Goal: Information Seeking & Learning: Learn about a topic

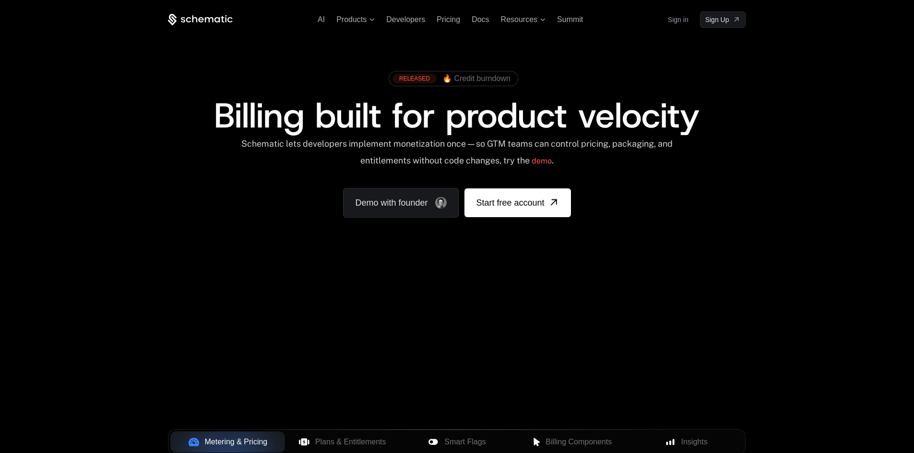
scroll to position [48, 0]
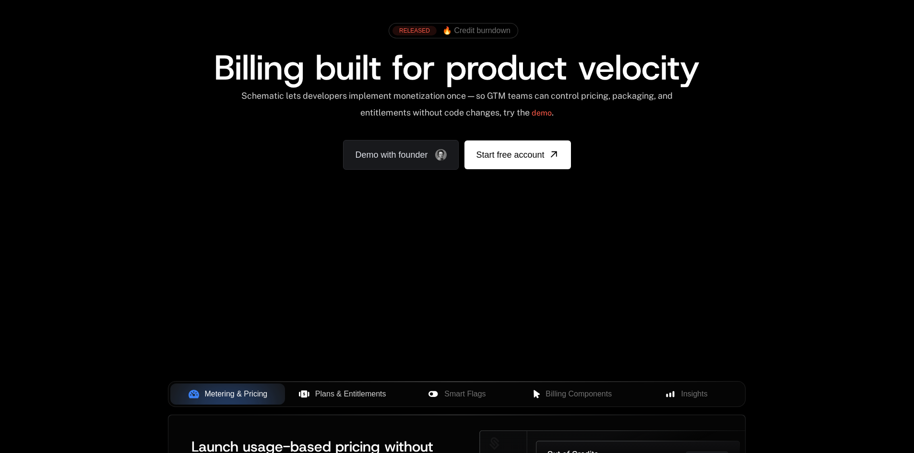
click at [317, 387] on button "Plans & Entitlements" at bounding box center [342, 394] width 115 height 21
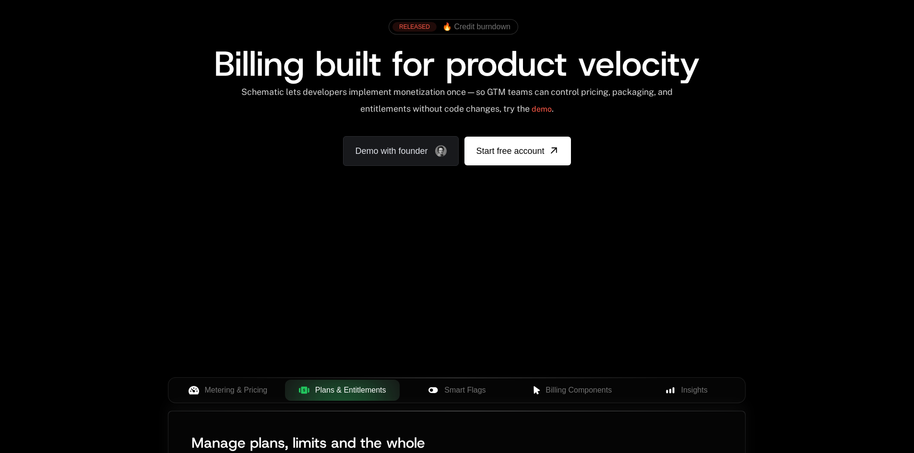
scroll to position [240, 0]
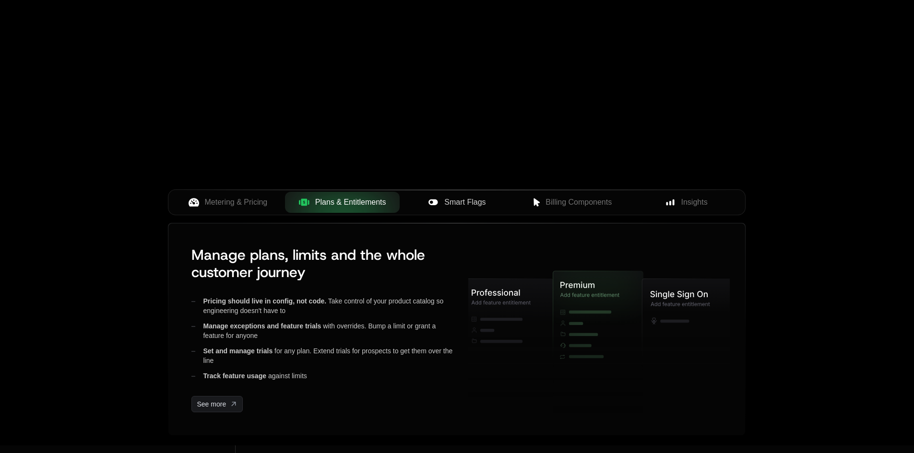
click at [464, 194] on button "Smart Flags" at bounding box center [457, 202] width 115 height 21
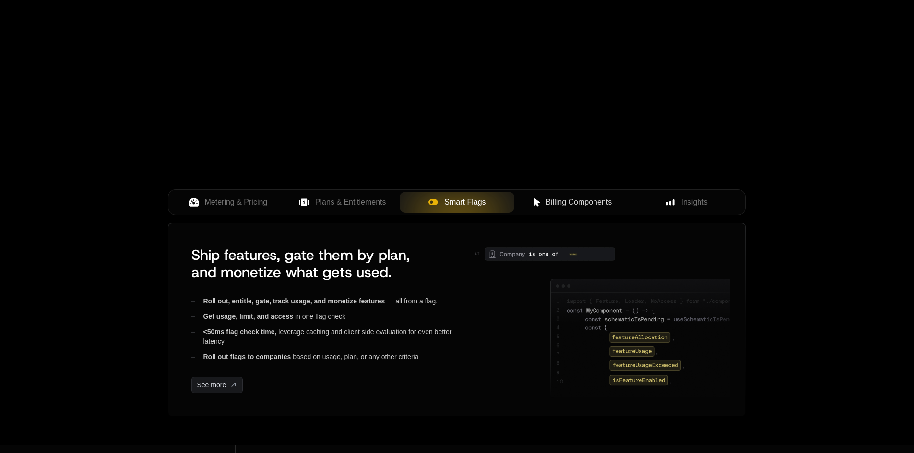
click at [558, 197] on span "Billing Components" at bounding box center [578, 203] width 66 height 12
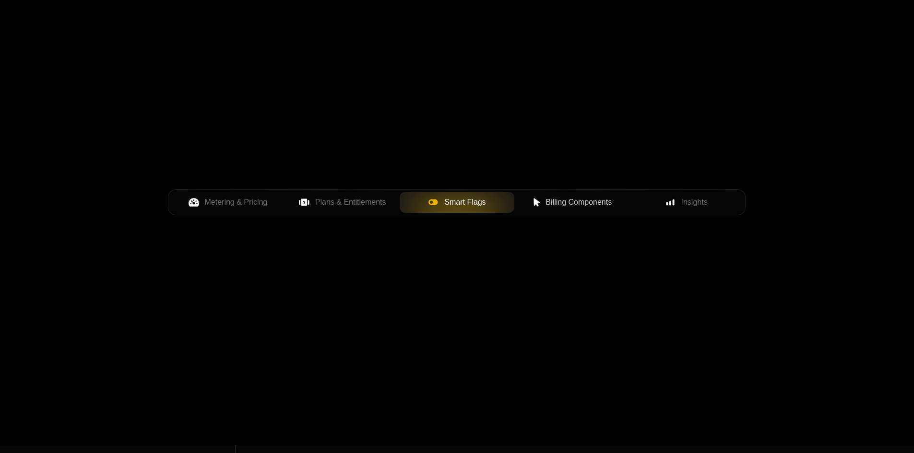
scroll to position [288, 0]
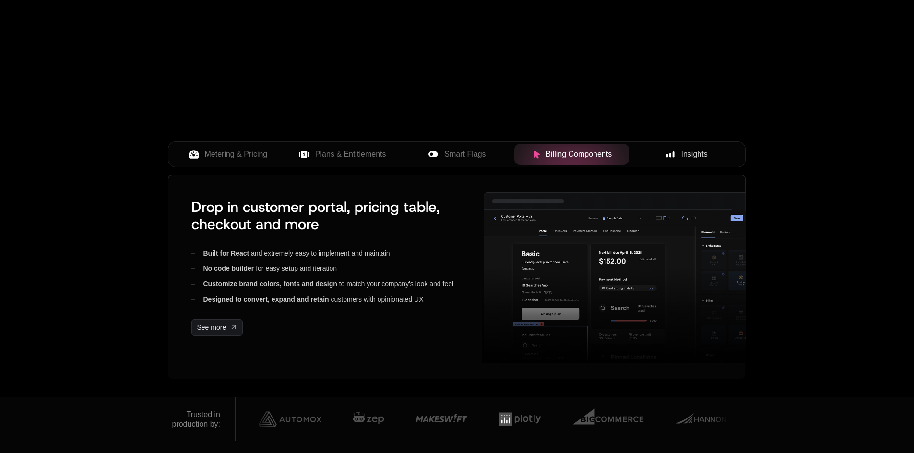
click at [697, 163] on button "Insights" at bounding box center [686, 154] width 115 height 21
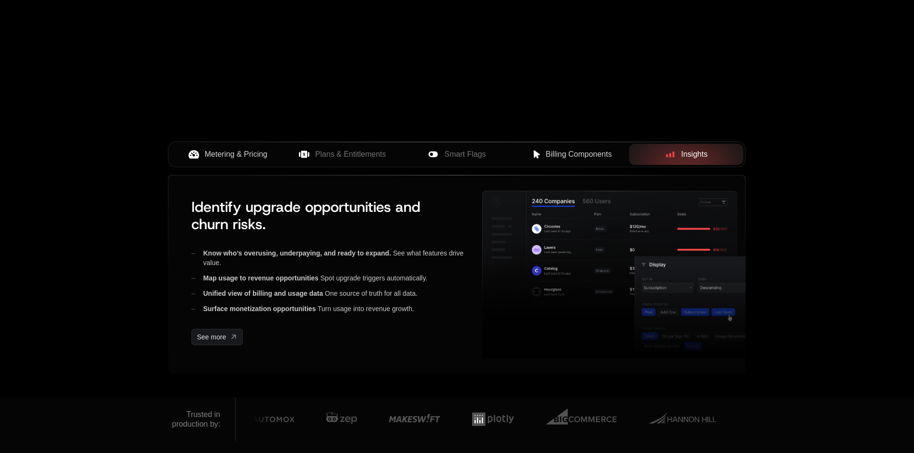
click at [212, 150] on span "Metering & Pricing" at bounding box center [236, 155] width 63 height 12
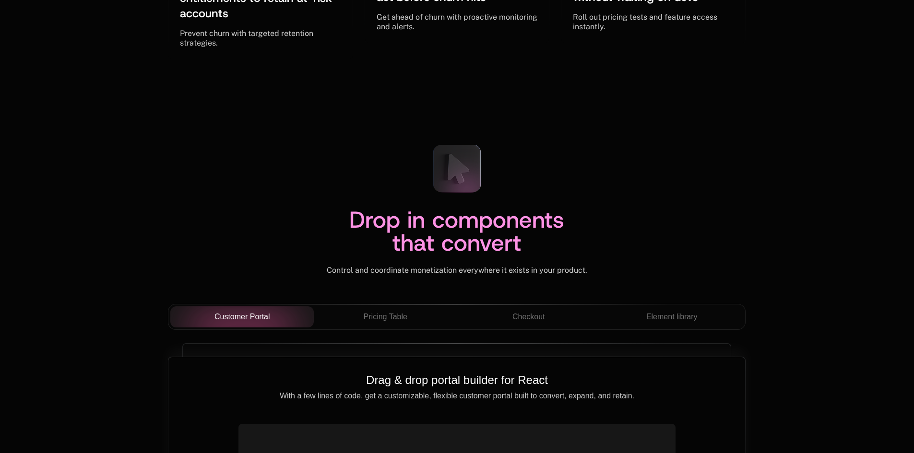
scroll to position [3310, 0]
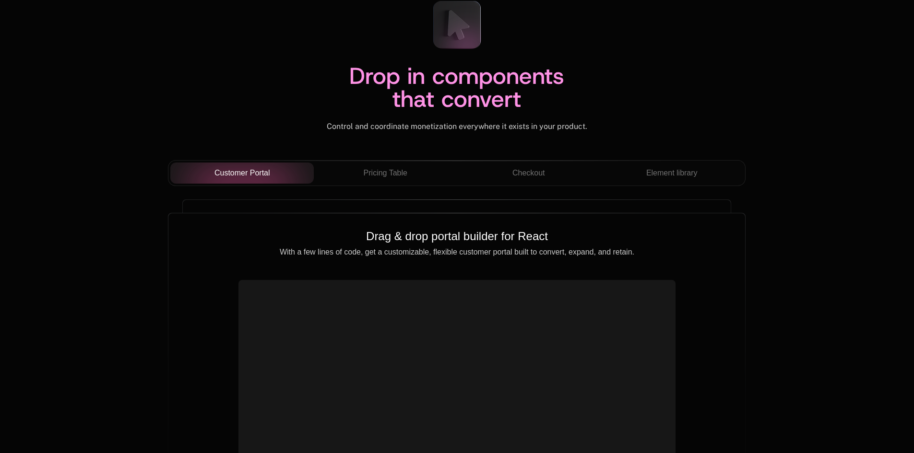
click at [384, 188] on div "Customer Portal Pricing Table Checkout Element library" at bounding box center [457, 177] width 578 height 34
click at [388, 176] on span "Pricing Table" at bounding box center [386, 173] width 44 height 12
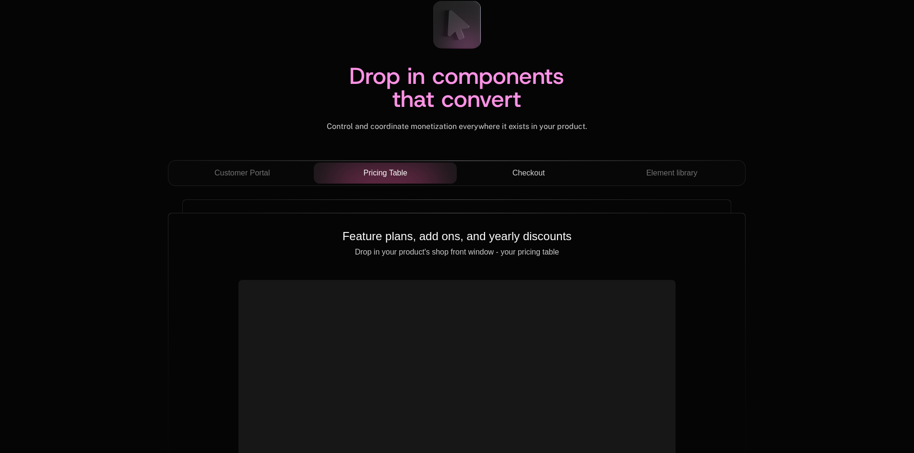
click at [535, 173] on span "Checkout" at bounding box center [528, 173] width 33 height 12
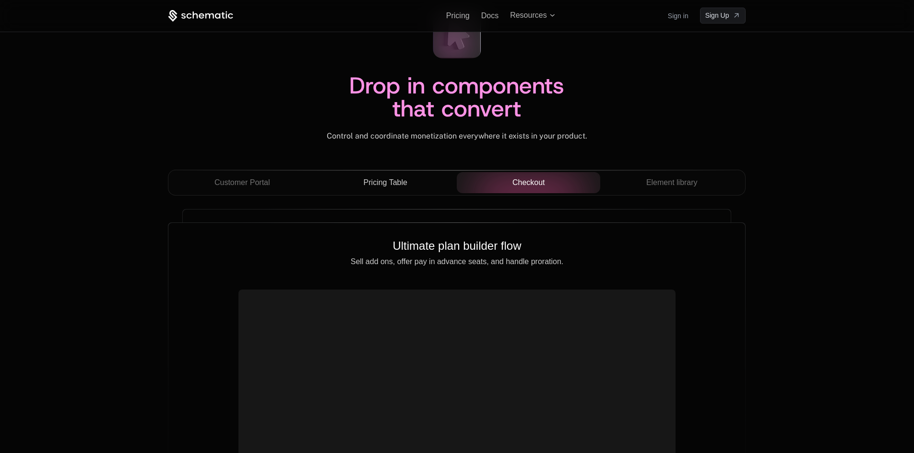
scroll to position [3214, 0]
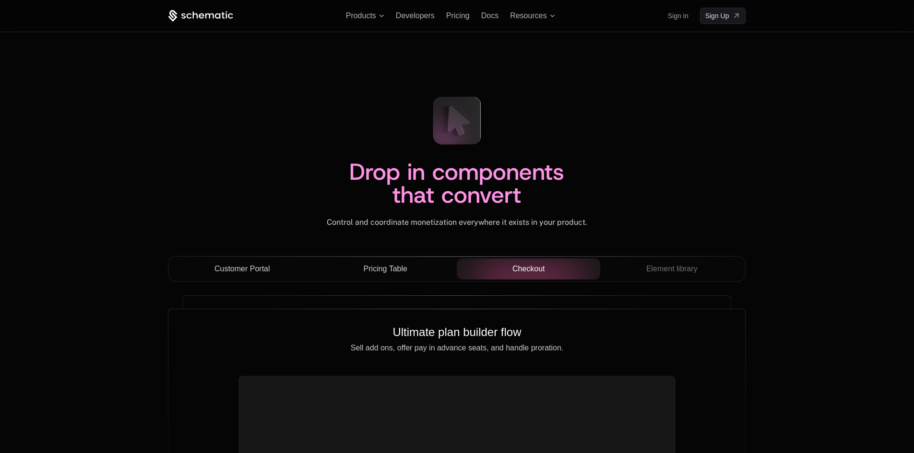
click at [251, 260] on button "Customer Portal" at bounding box center [241, 269] width 143 height 21
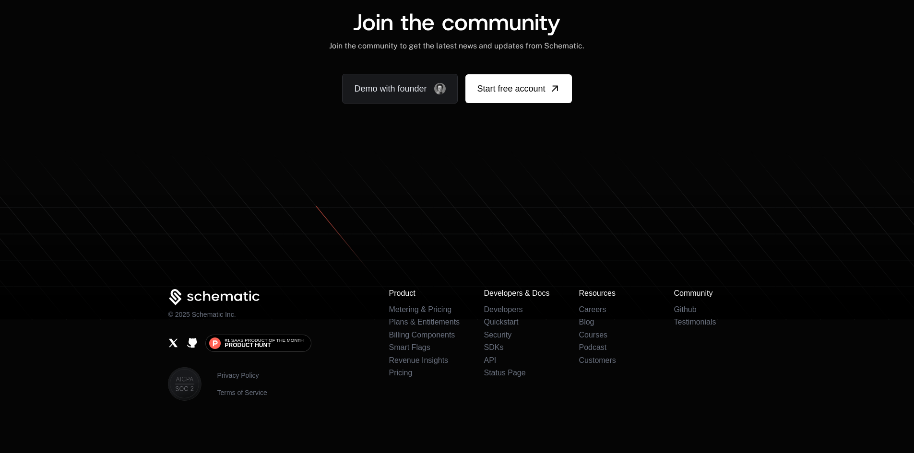
scroll to position [5951, 0]
drag, startPoint x: 913, startPoint y: 419, endPoint x: 839, endPoint y: 476, distance: 93.1
drag, startPoint x: 839, startPoint y: 476, endPoint x: 493, endPoint y: 210, distance: 436.5
click at [493, 211] on icon at bounding box center [457, 254] width 914 height 127
